Goal: Task Accomplishment & Management: Manage account settings

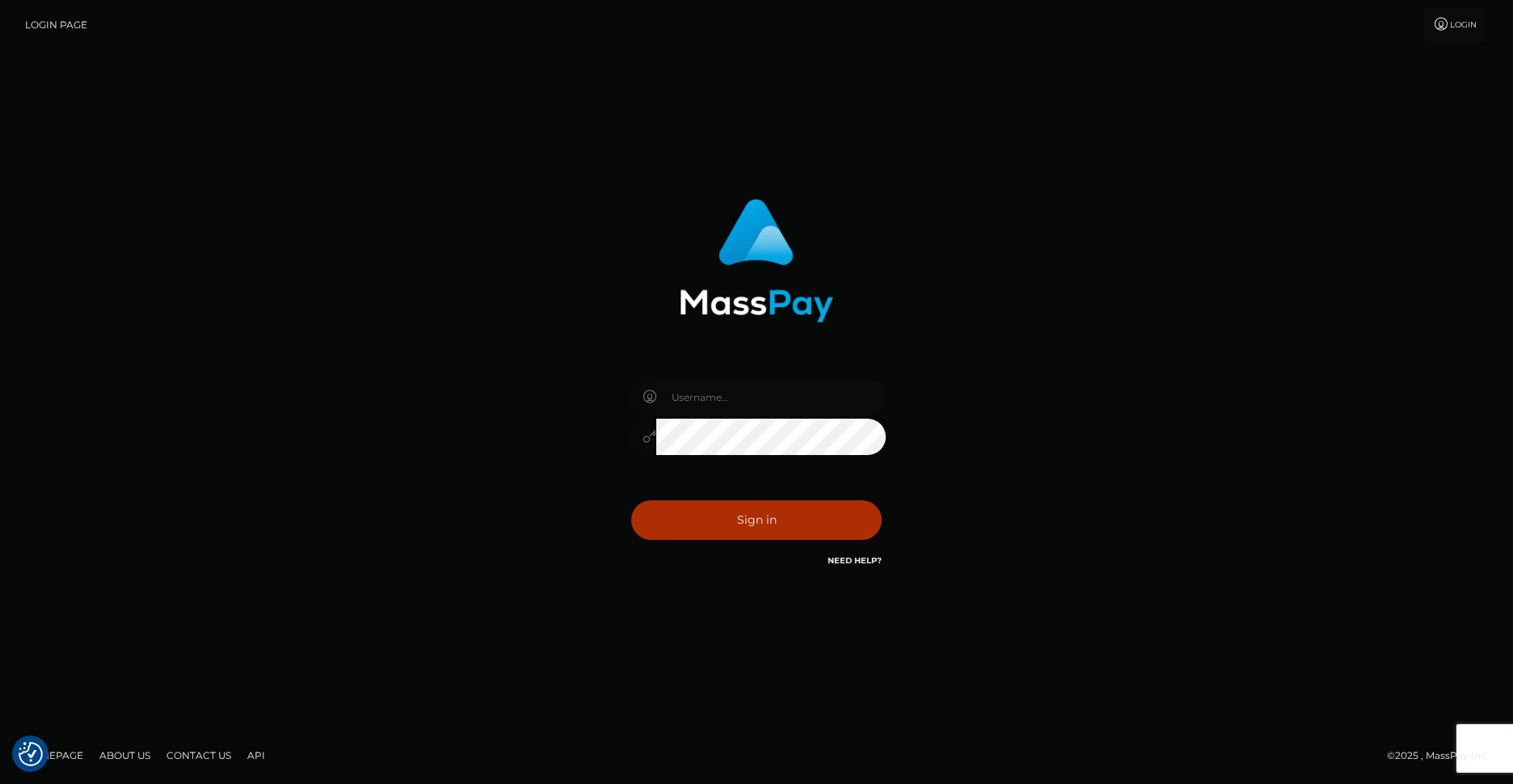
click at [687, 406] on input "text" at bounding box center [772, 397] width 230 height 36
type input "SupportCases"
click at [712, 523] on button "Sign in" at bounding box center [756, 520] width 251 height 40
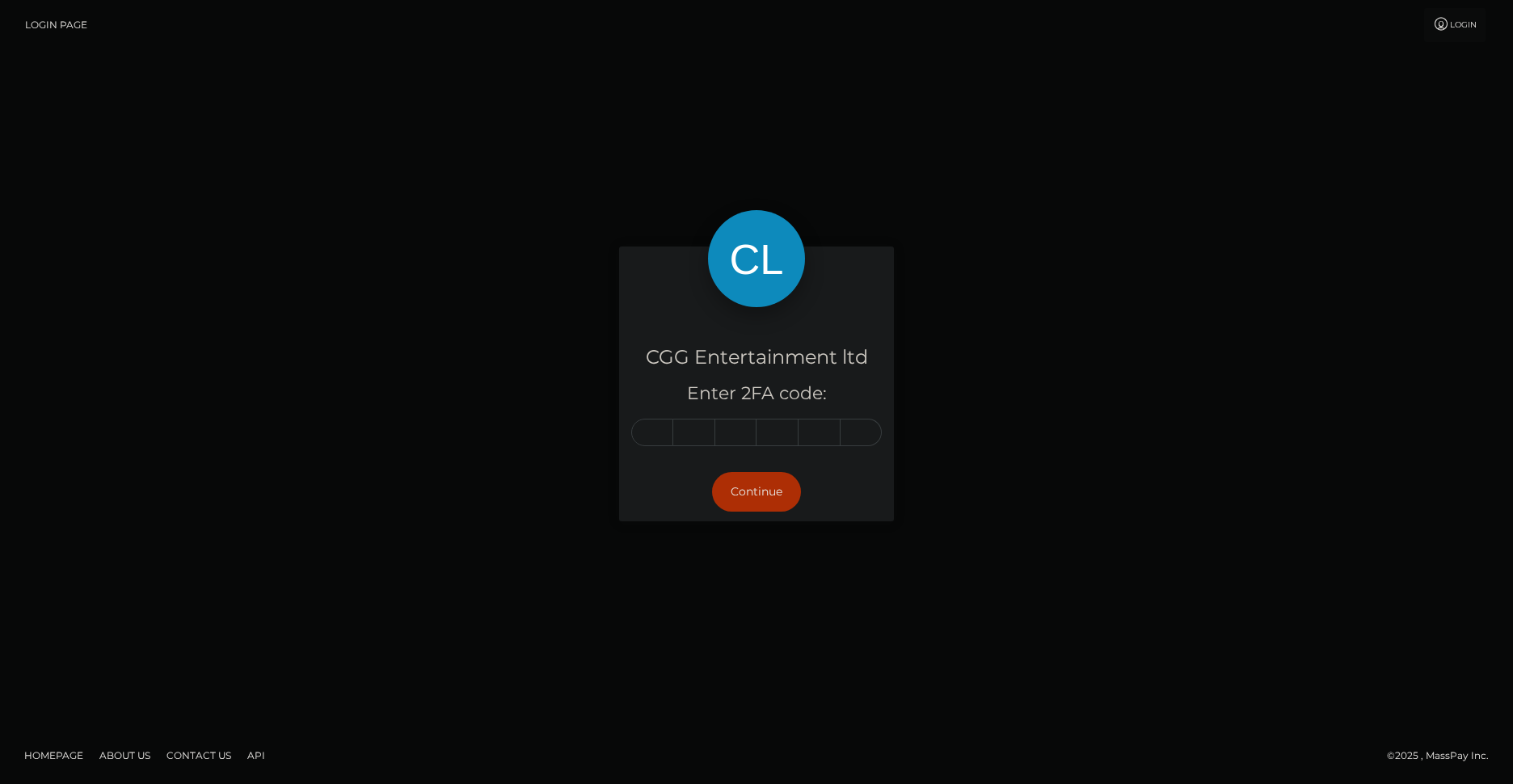
click at [644, 423] on input "text" at bounding box center [652, 432] width 42 height 28
click at [652, 428] on input "text" at bounding box center [652, 432] width 42 height 28
type input "5"
type input "0"
type input "2"
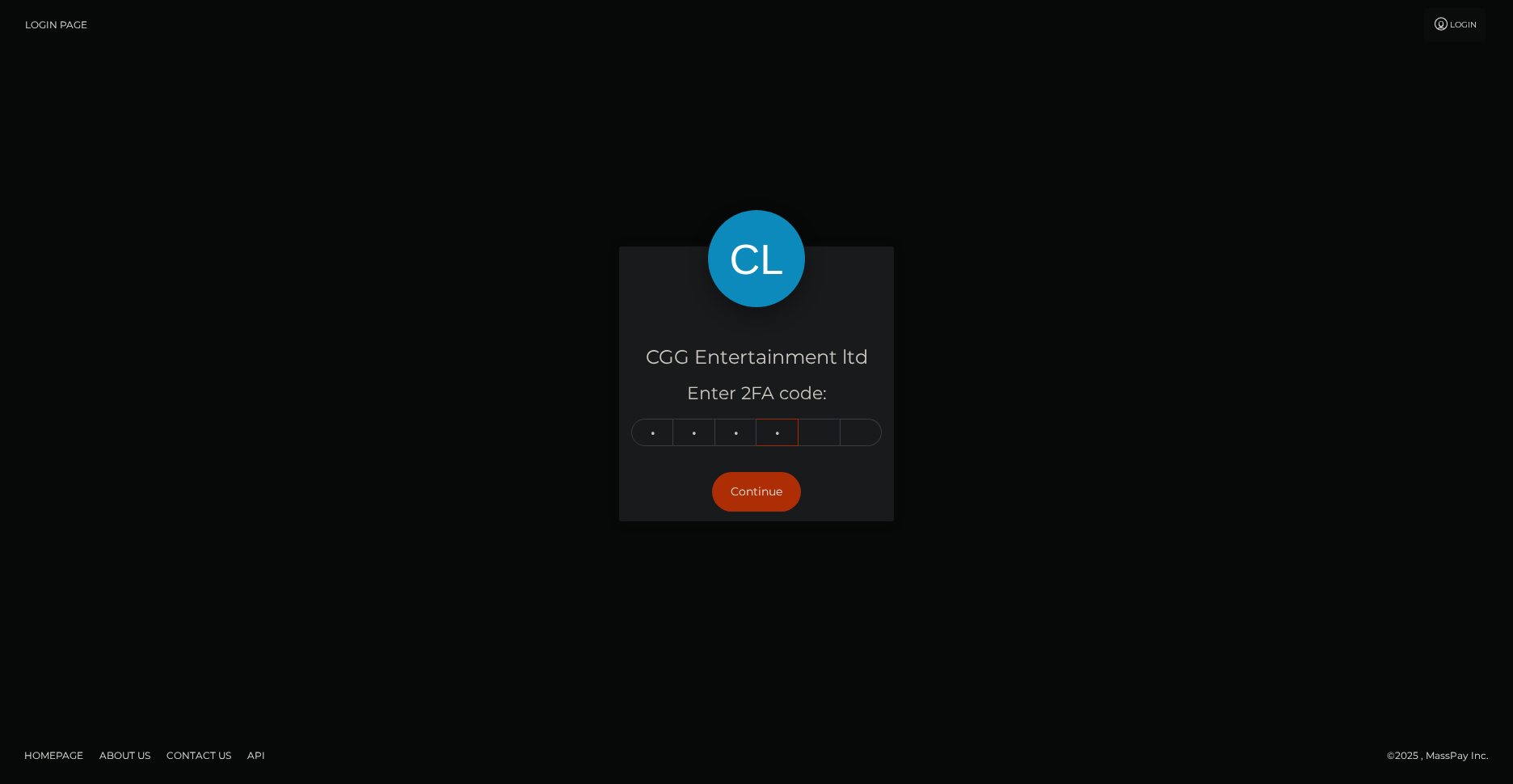
type input "7"
type input "5"
type input "9"
